Goal: Task Accomplishment & Management: Manage account settings

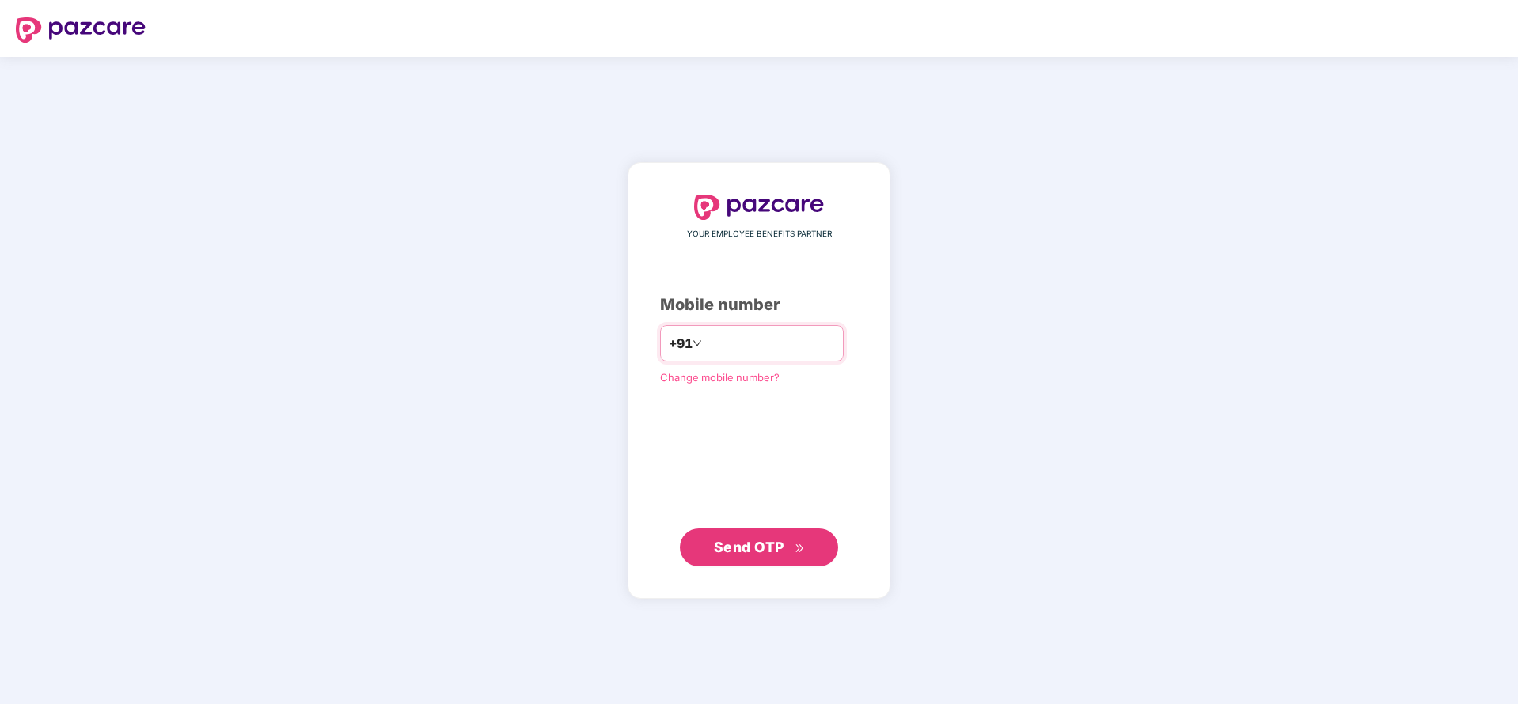
type input "**********"
click at [743, 536] on span "Send OTP" at bounding box center [759, 547] width 91 height 22
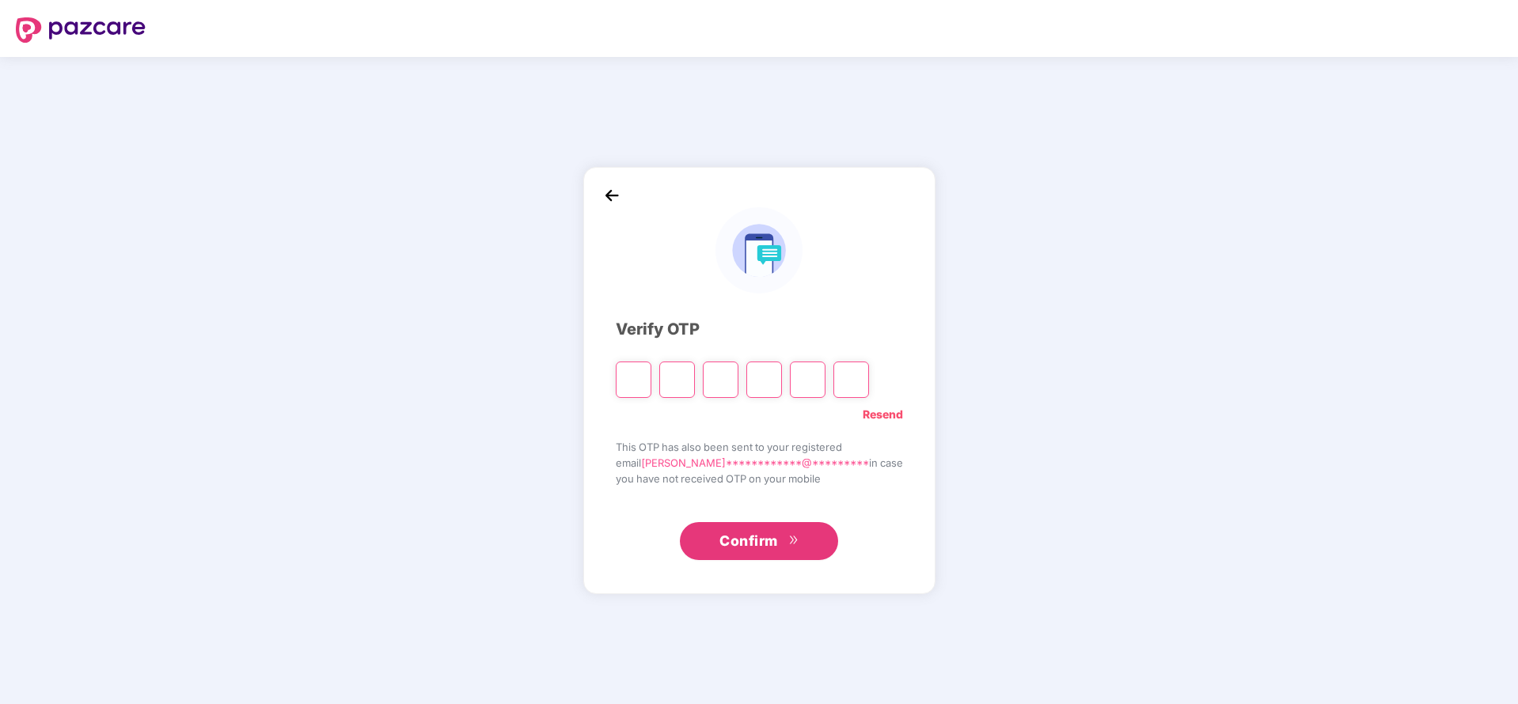
type input "*"
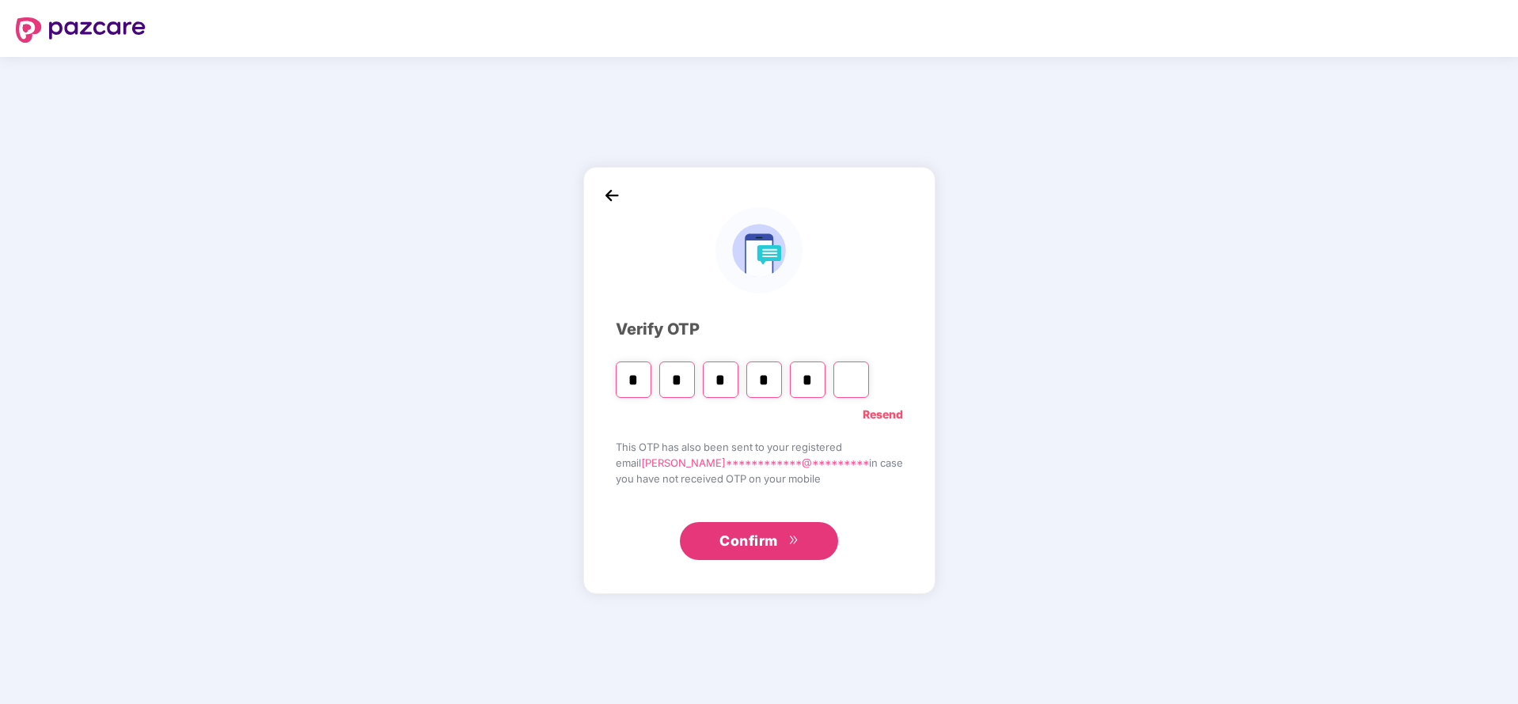
type input "*"
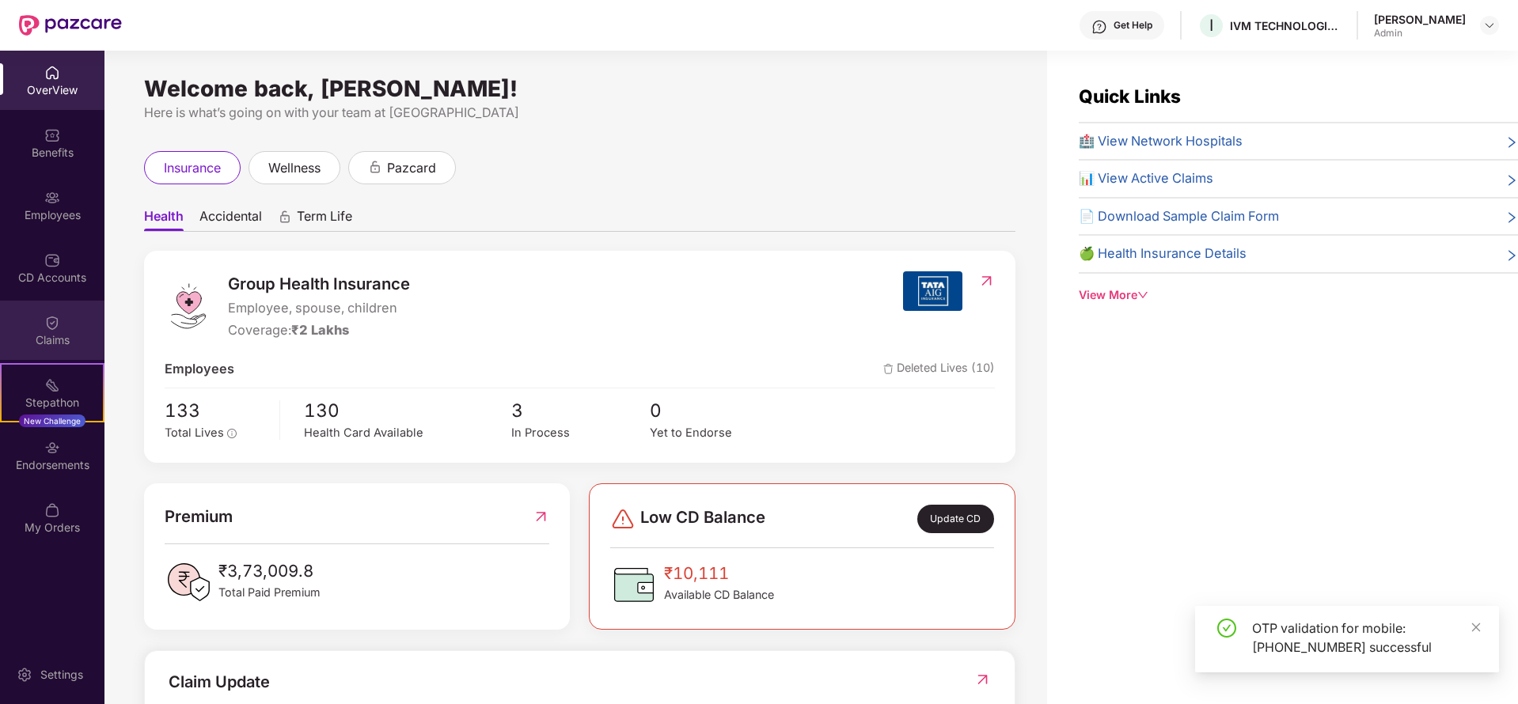
click at [64, 327] on div "Claims" at bounding box center [52, 330] width 104 height 59
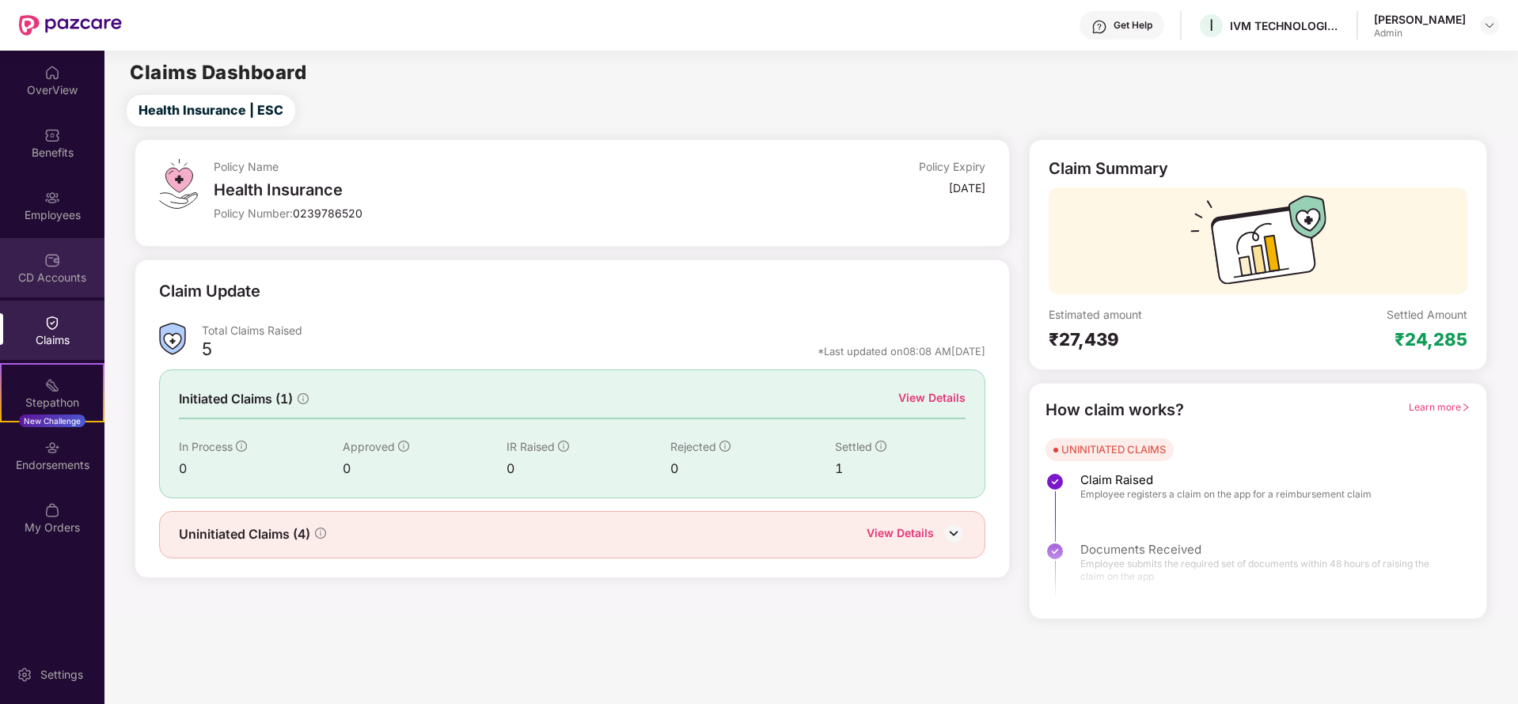
click at [56, 252] on img at bounding box center [52, 260] width 16 height 16
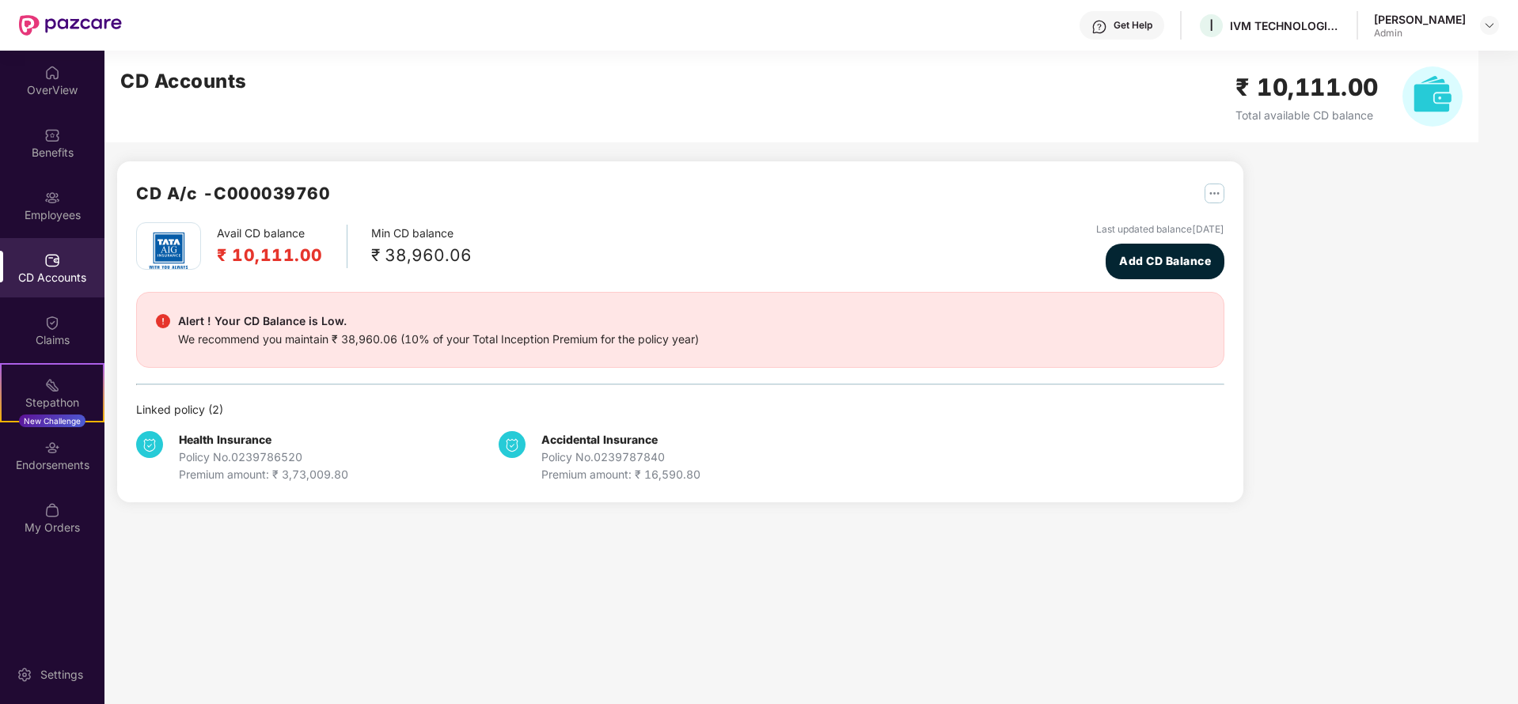
drag, startPoint x: 1108, startPoint y: 245, endPoint x: 1126, endPoint y: 254, distance: 19.8
click at [1114, 245] on div "Last updated balance [DATE] Add CD Balance" at bounding box center [1160, 250] width 128 height 57
click at [1224, 190] on img "button" at bounding box center [1215, 194] width 20 height 20
click at [1240, 221] on div "CD Statement" at bounding box center [1276, 227] width 73 height 17
click at [52, 93] on div "OverView" at bounding box center [52, 90] width 104 height 16
